Goal: Task Accomplishment & Management: Manage account settings

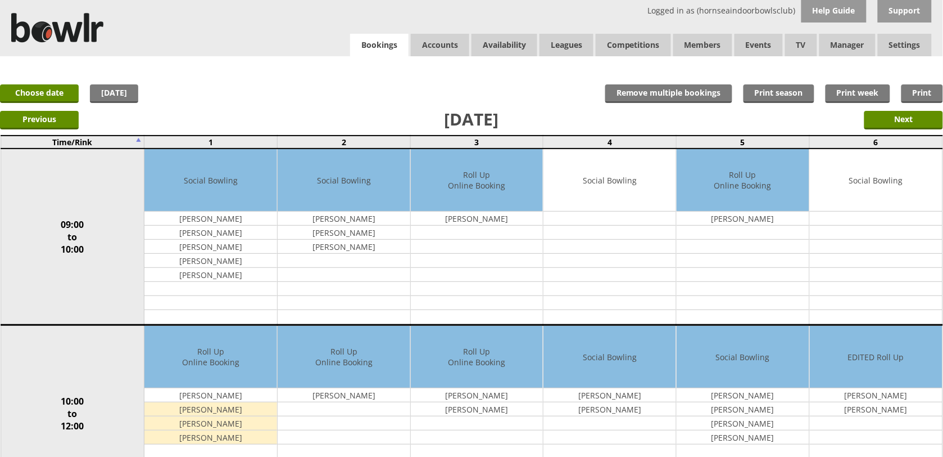
click at [403, 37] on link "Bookings" at bounding box center [379, 45] width 58 height 23
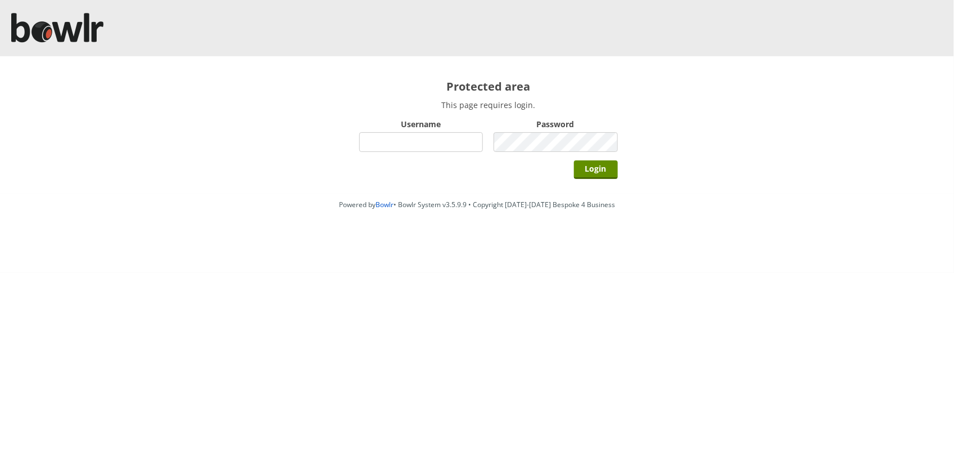
click at [419, 135] on input "Username" at bounding box center [421, 142] width 124 height 20
type input "hornseaindoorbowlsclub"
click at [574, 160] on input "Login" at bounding box center [596, 169] width 44 height 19
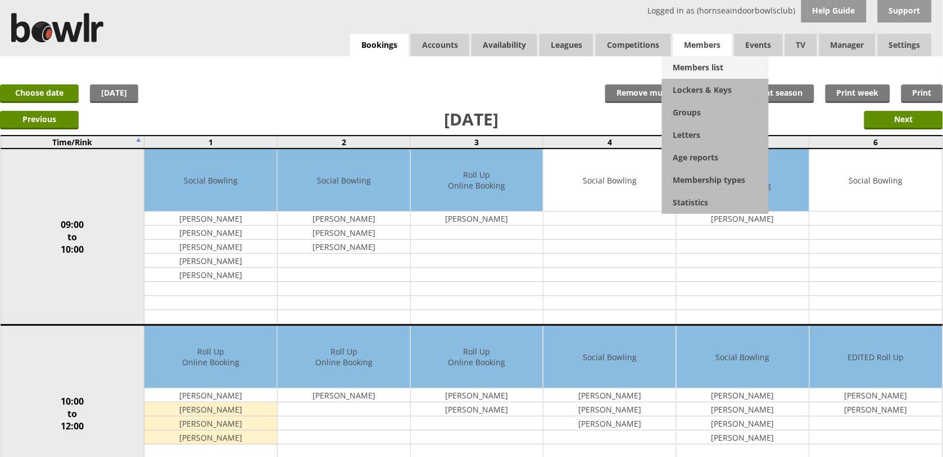
click at [712, 69] on link "Members list" at bounding box center [715, 67] width 107 height 22
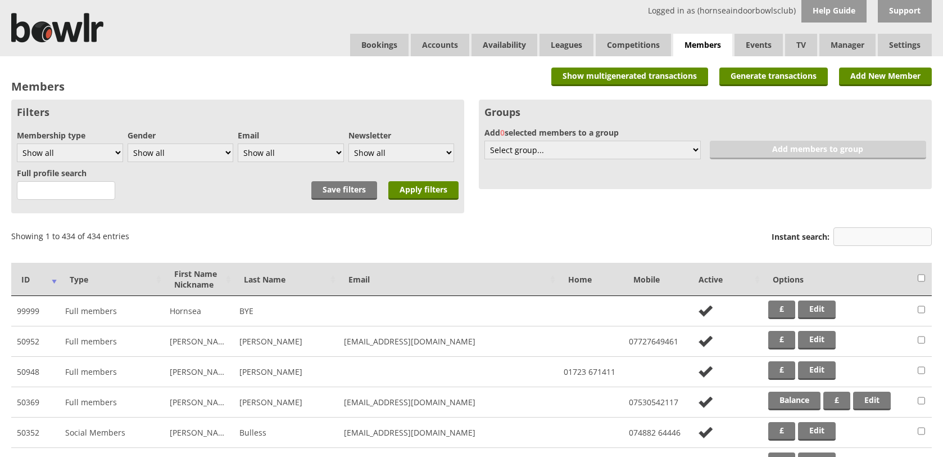
click at [847, 235] on input "Instant search:" at bounding box center [883, 236] width 98 height 19
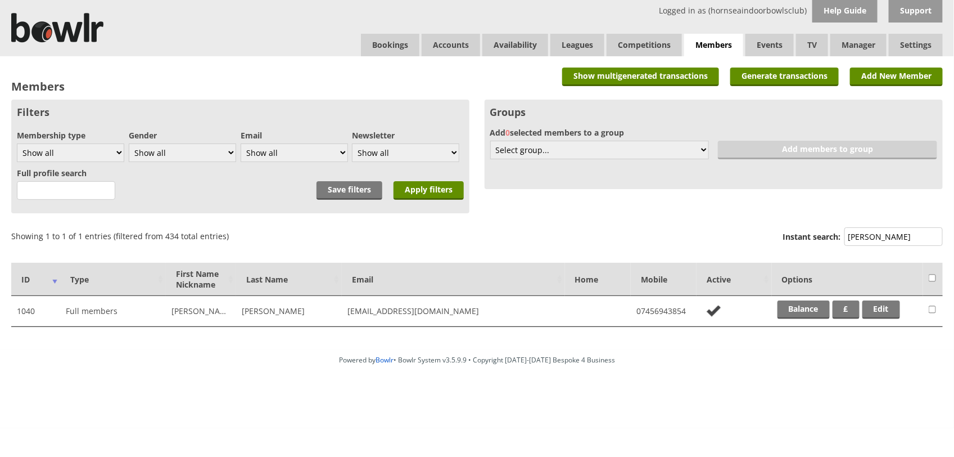
type input "[PERSON_NAME]"
click at [799, 319] on td "Balance £ Edit" at bounding box center [847, 311] width 151 height 30
click at [799, 316] on link "Balance" at bounding box center [804, 309] width 52 height 19
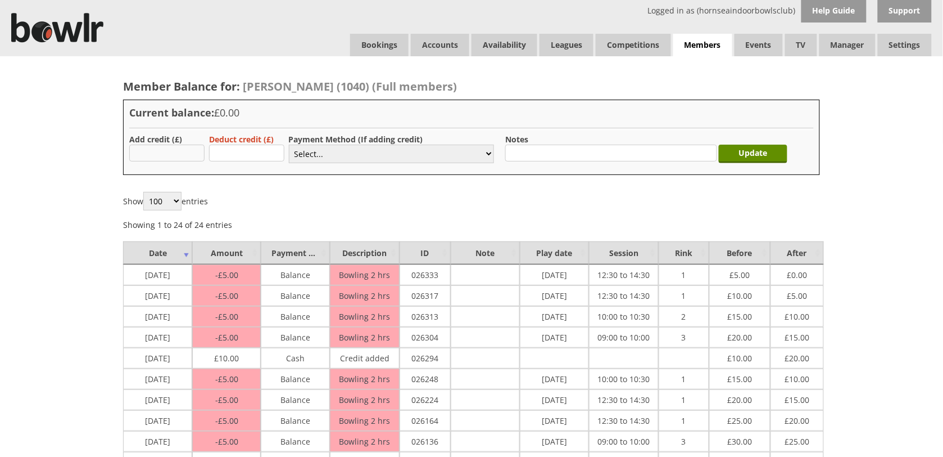
click at [156, 147] on input "text" at bounding box center [166, 152] width 75 height 17
type input "20.00"
click at [316, 155] on select "Select... Cash Card Cheque Bank Transfer Other Member Card Gift Voucher Balance" at bounding box center [391, 153] width 205 height 19
select select "1"
click at [289, 144] on select "Select... Cash Card Cheque Bank Transfer Other Member Card Gift Voucher Balance" at bounding box center [391, 153] width 205 height 19
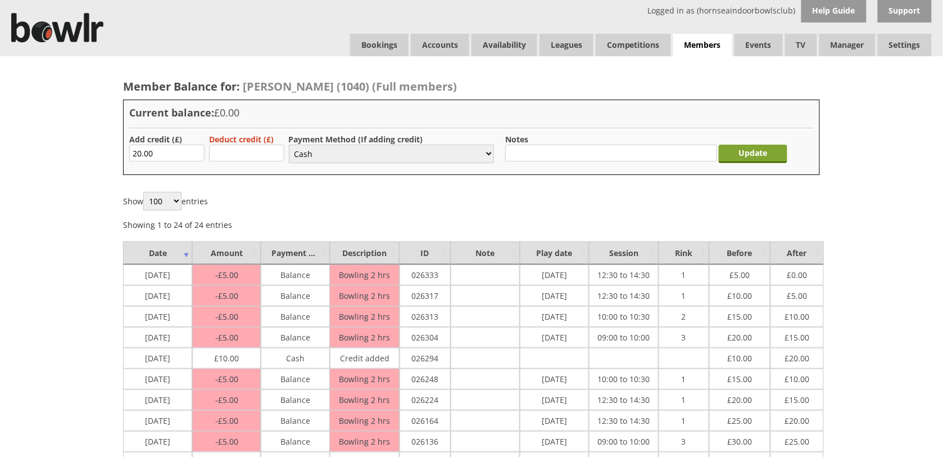
click at [738, 161] on input "Update" at bounding box center [753, 153] width 69 height 19
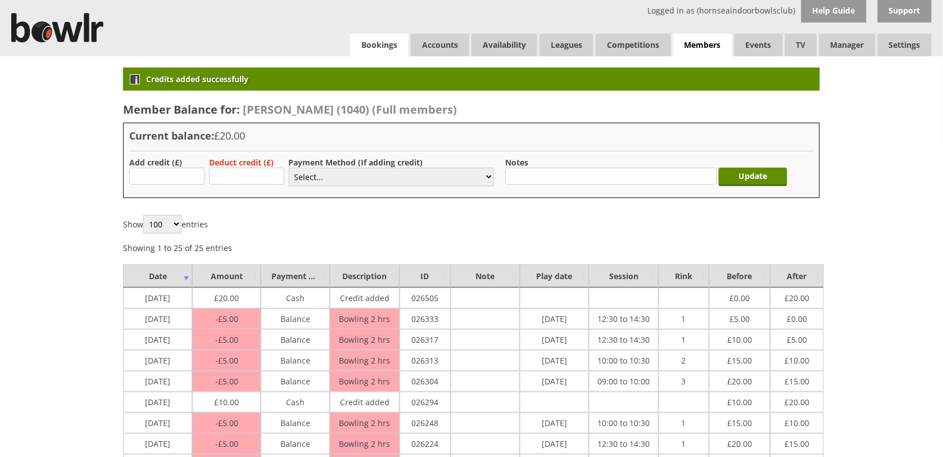
click at [360, 38] on link "Bookings" at bounding box center [379, 45] width 58 height 22
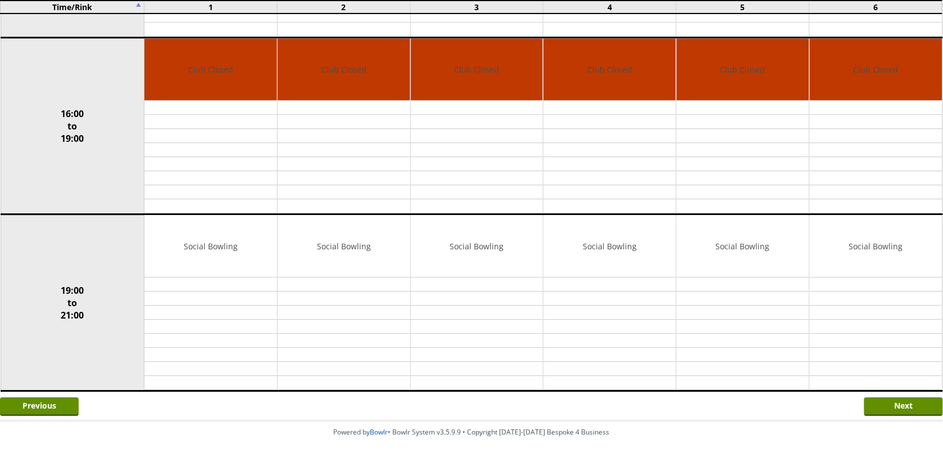
scroll to position [864, 0]
